Goal: Task Accomplishment & Management: Manage account settings

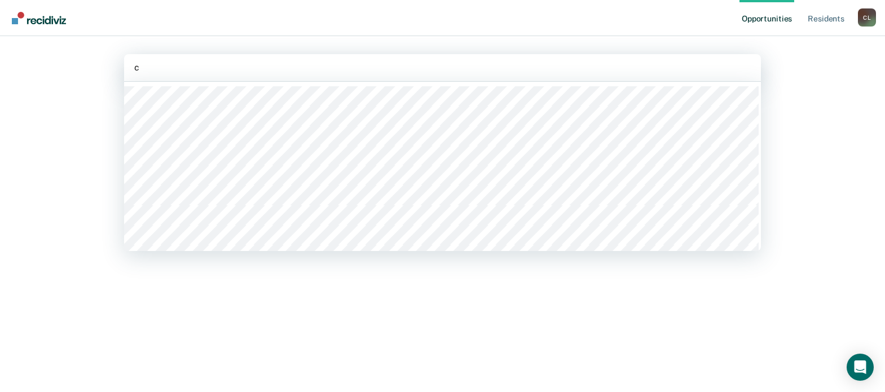
click at [488, 66] on div "c" at bounding box center [442, 67] width 617 height 13
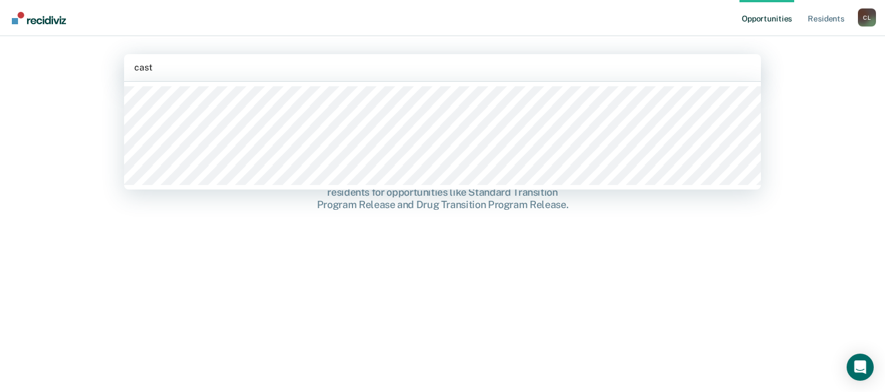
type input "castr"
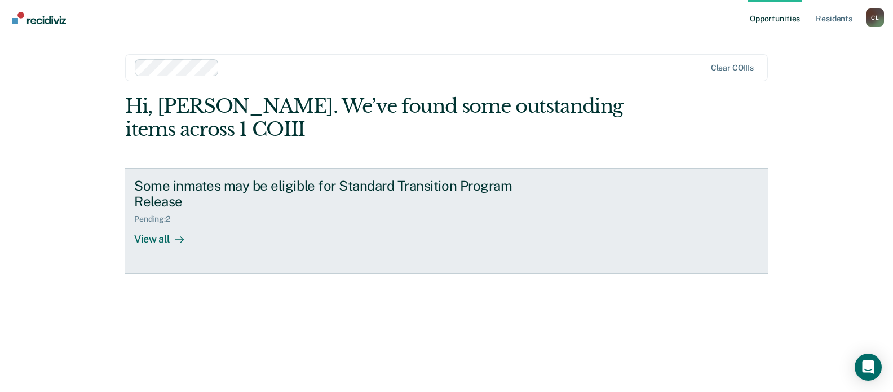
click at [160, 241] on div "View all" at bounding box center [165, 235] width 63 height 22
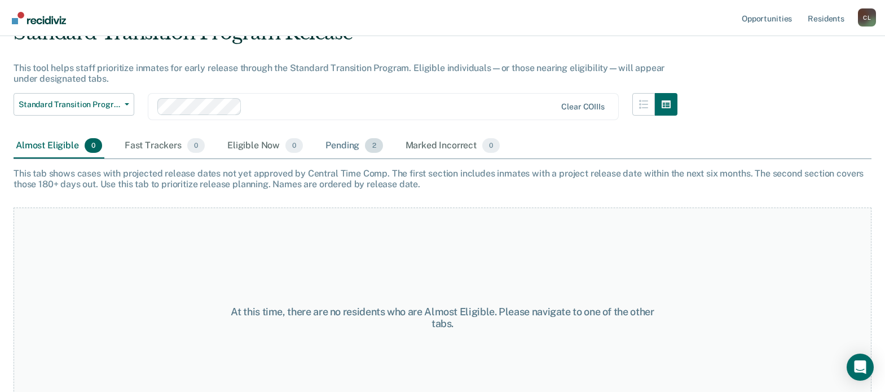
click at [356, 143] on div "Pending 2" at bounding box center [353, 146] width 61 height 25
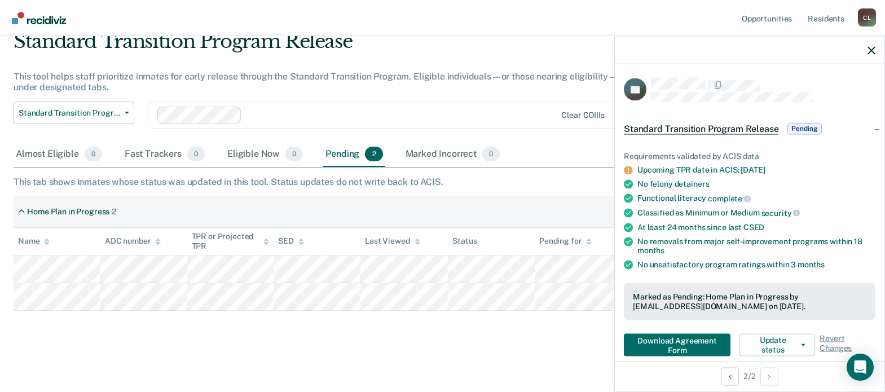
scroll to position [56, 0]
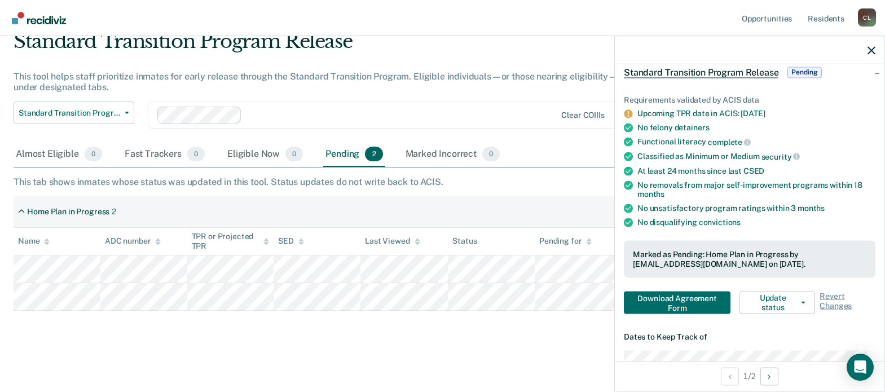
click at [394, 103] on div "Clear COIIIs" at bounding box center [383, 115] width 471 height 27
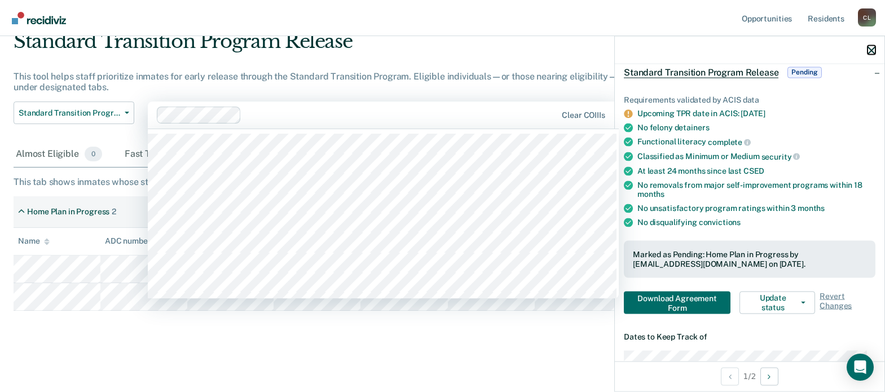
click at [874, 50] on icon "button" at bounding box center [872, 50] width 8 height 8
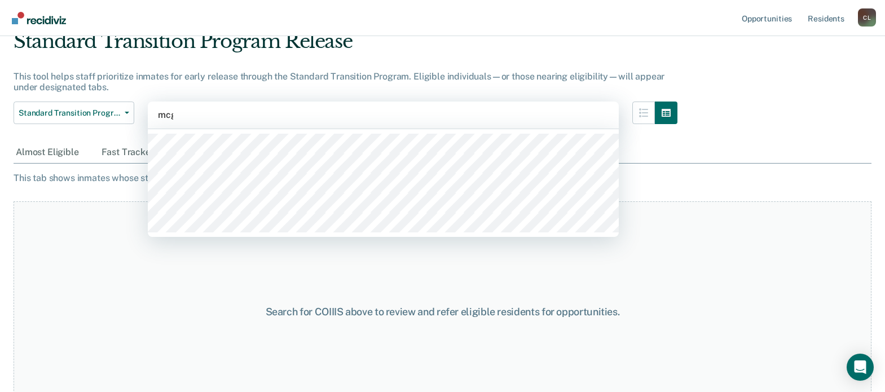
type input "mcgu"
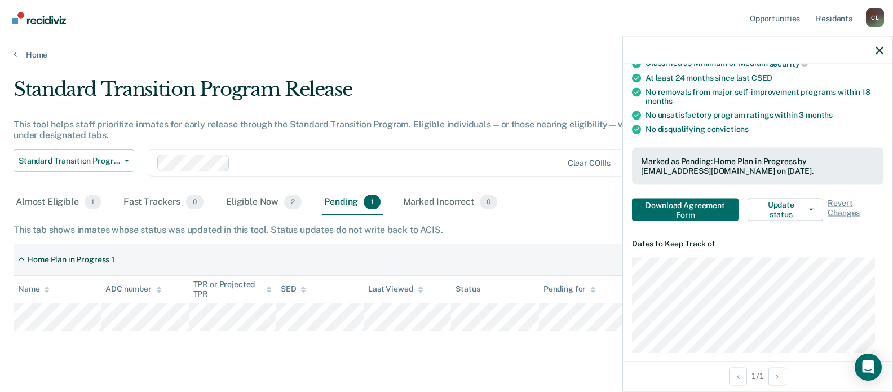
scroll to position [169, 0]
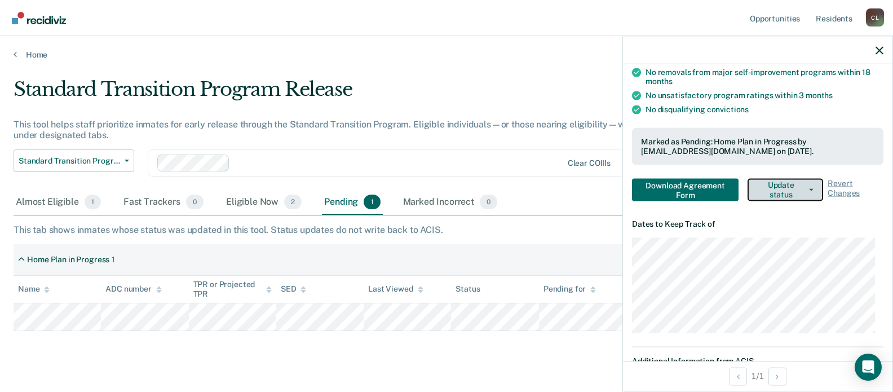
click at [787, 187] on button "Update status" at bounding box center [786, 189] width 76 height 23
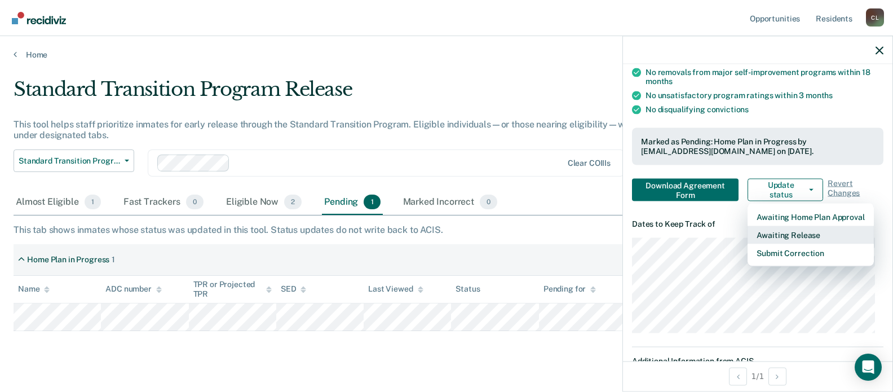
click at [795, 234] on button "Awaiting Release" at bounding box center [811, 235] width 126 height 18
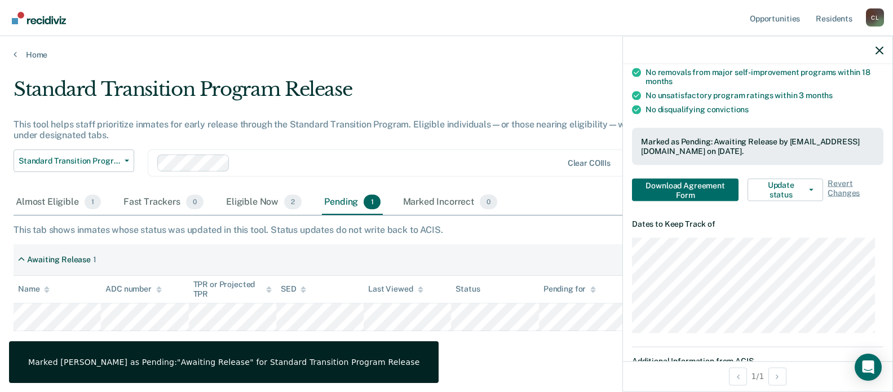
click at [500, 142] on div "Standard Transition Program Release This tool helps staff prioritize inmates fo…" at bounding box center [349, 134] width 670 height 112
click at [886, 52] on div at bounding box center [758, 50] width 270 height 28
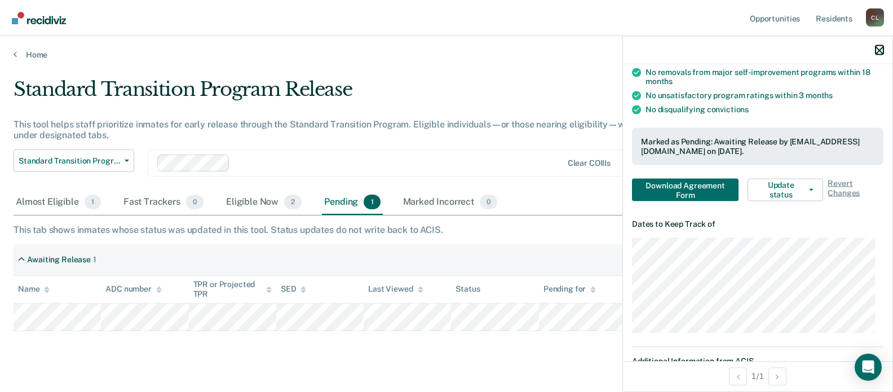
click at [882, 52] on icon "button" at bounding box center [880, 50] width 8 height 8
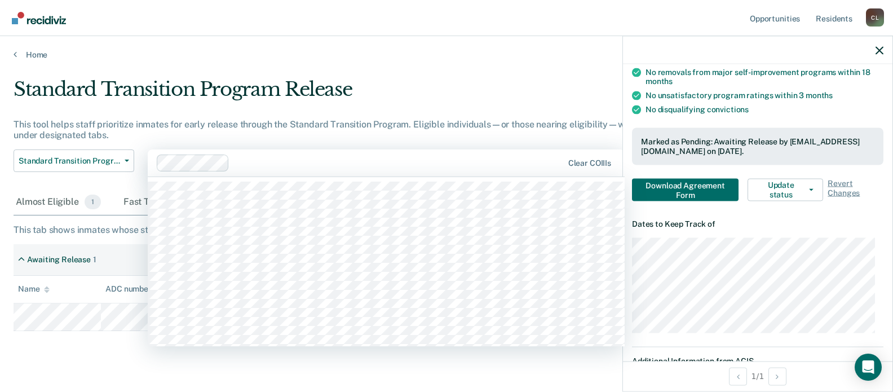
click at [503, 161] on div at bounding box center [398, 162] width 329 height 13
click at [448, 93] on div "Standard Transition Program Release" at bounding box center [349, 94] width 670 height 32
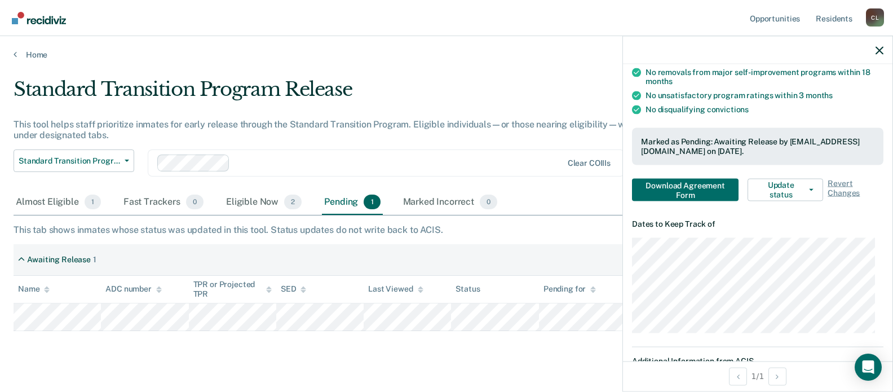
click at [874, 49] on div at bounding box center [758, 50] width 270 height 28
click at [878, 49] on icon "button" at bounding box center [880, 50] width 8 height 8
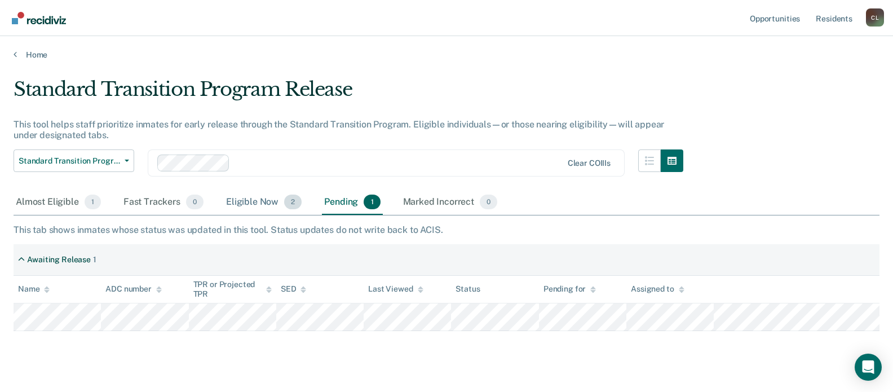
click at [259, 203] on div "Eligible Now 2" at bounding box center [264, 202] width 80 height 25
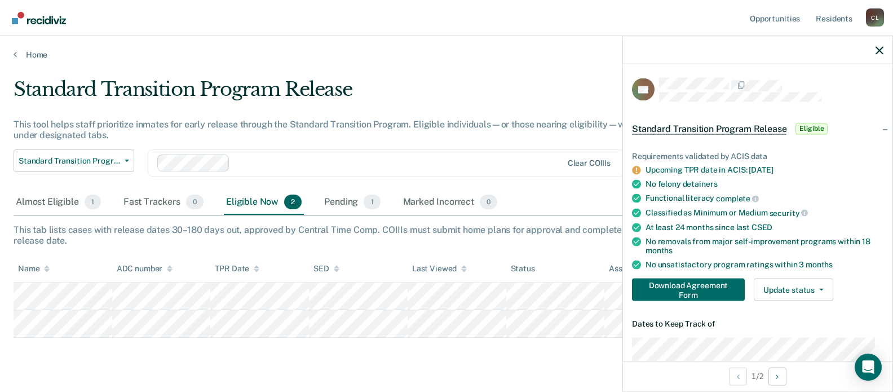
click at [798, 275] on div "Requirements validated by ACIS data Upcoming TPR date in ACIS: [DATE] No felony…" at bounding box center [758, 221] width 270 height 177
click at [798, 283] on button "Update status" at bounding box center [794, 290] width 80 height 23
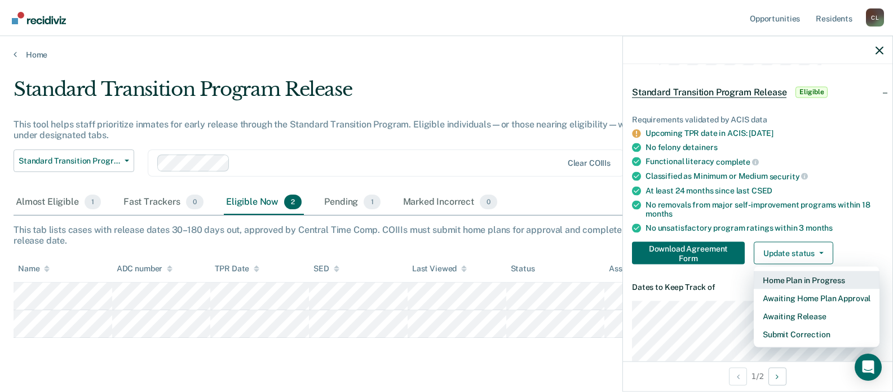
scroll to position [56, 0]
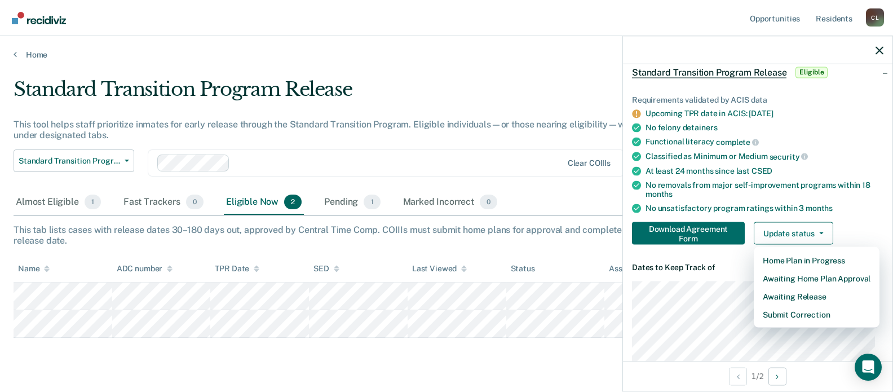
click at [830, 177] on ul "Requirements validated by ACIS data Upcoming TPR date in ACIS: [DATE] No felony…" at bounding box center [758, 154] width 252 height 118
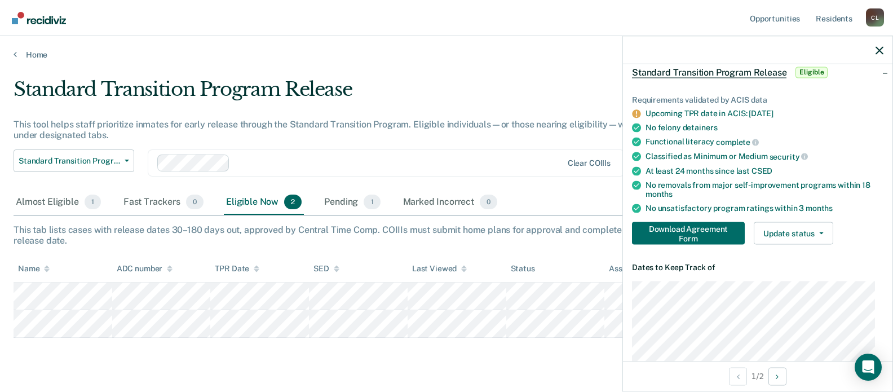
click at [314, 338] on div "Standard Transition Program Release This tool helps staff prioritize inmates fo…" at bounding box center [447, 211] width 866 height 266
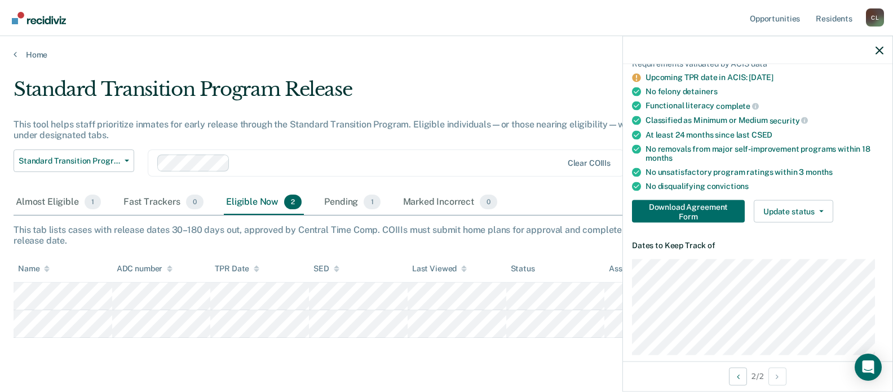
scroll to position [113, 0]
